Goal: Find specific page/section: Find specific page/section

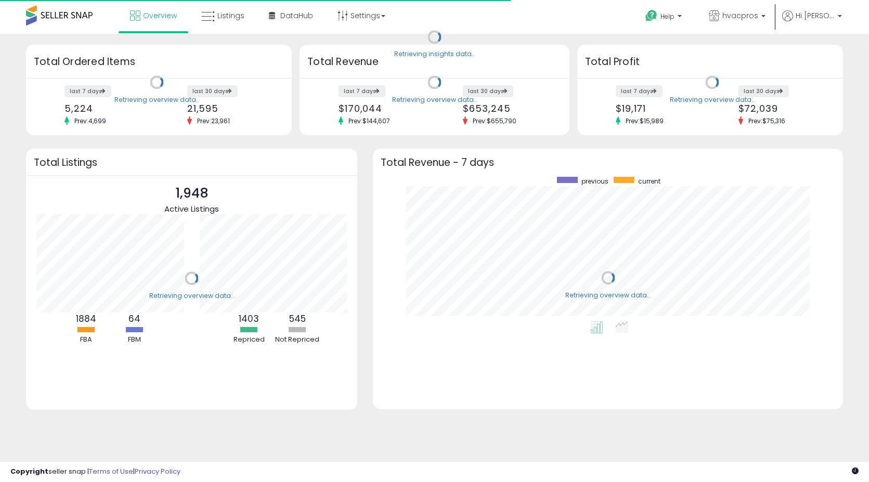
scroll to position [145, 449]
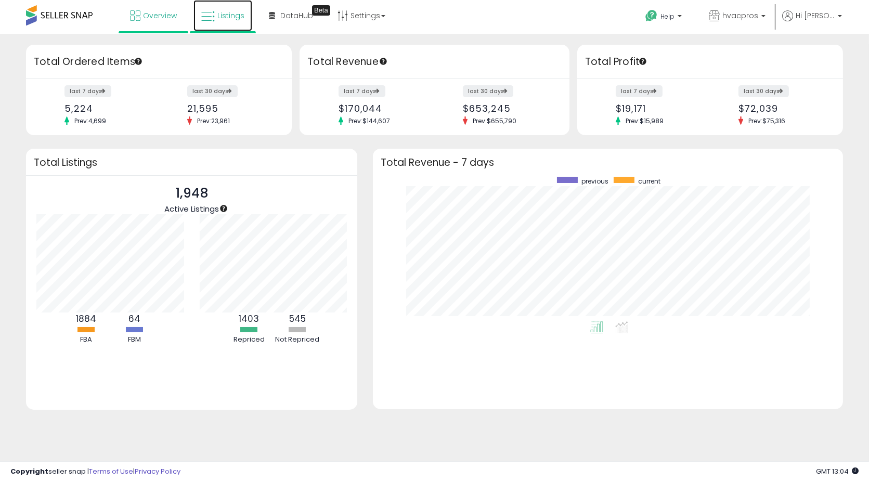
click at [230, 18] on span "Listings" at bounding box center [230, 15] width 27 height 10
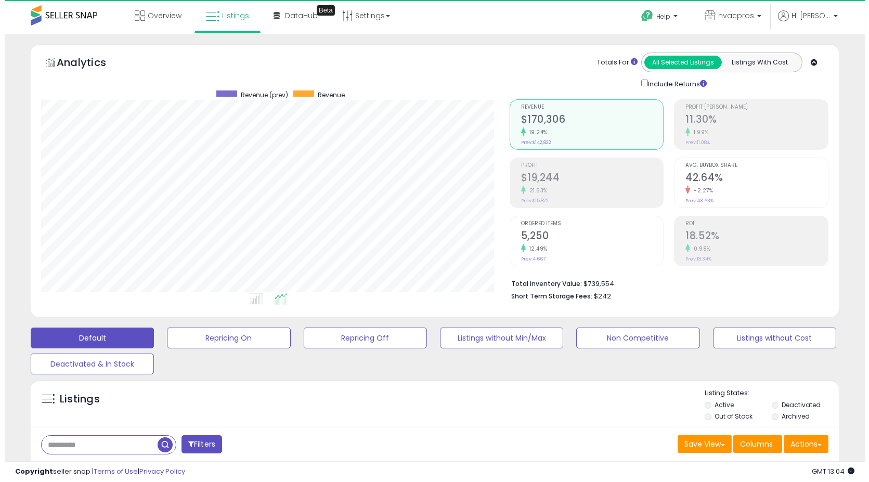
scroll to position [213, 468]
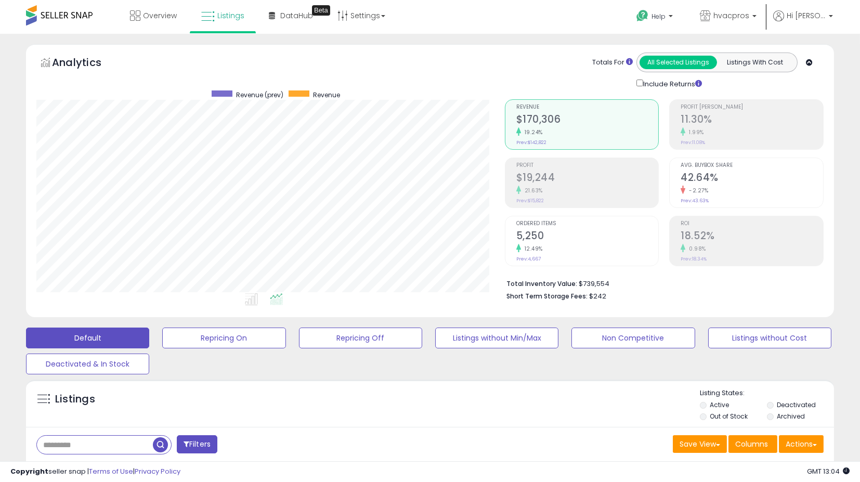
click at [717, 129] on div "1.99%" at bounding box center [752, 132] width 143 height 10
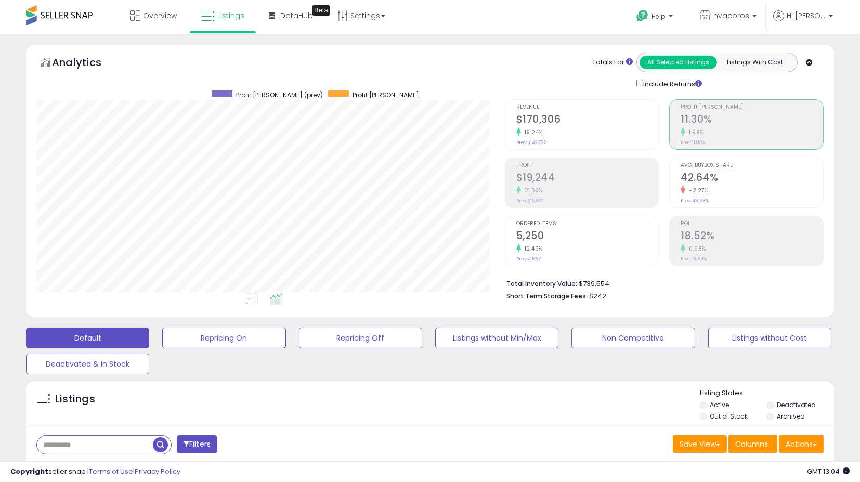
scroll to position [520032, 519776]
